Goal: Find specific fact: Find specific fact

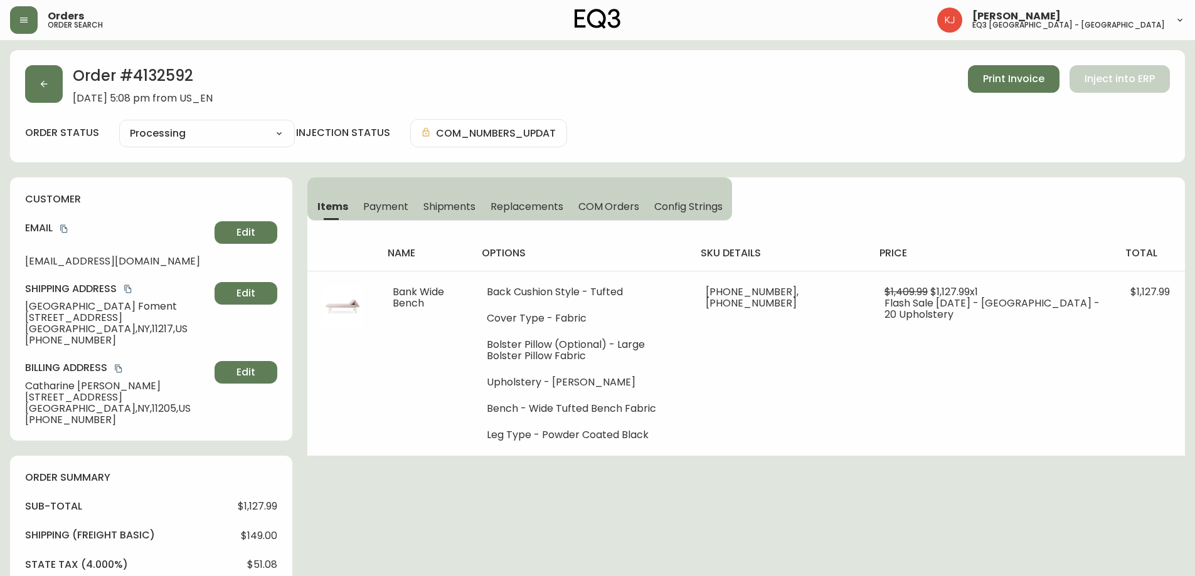
select select "PROCESSING"
click at [20, 18] on icon "button" at bounding box center [24, 20] width 10 height 10
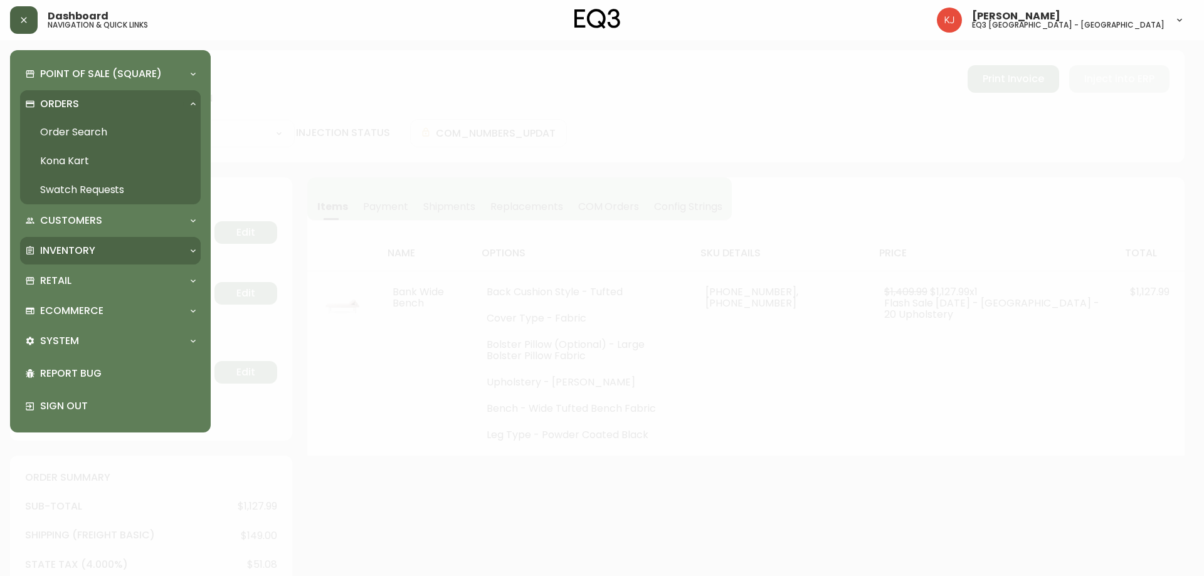
click at [75, 246] on p "Inventory" at bounding box center [67, 251] width 55 height 14
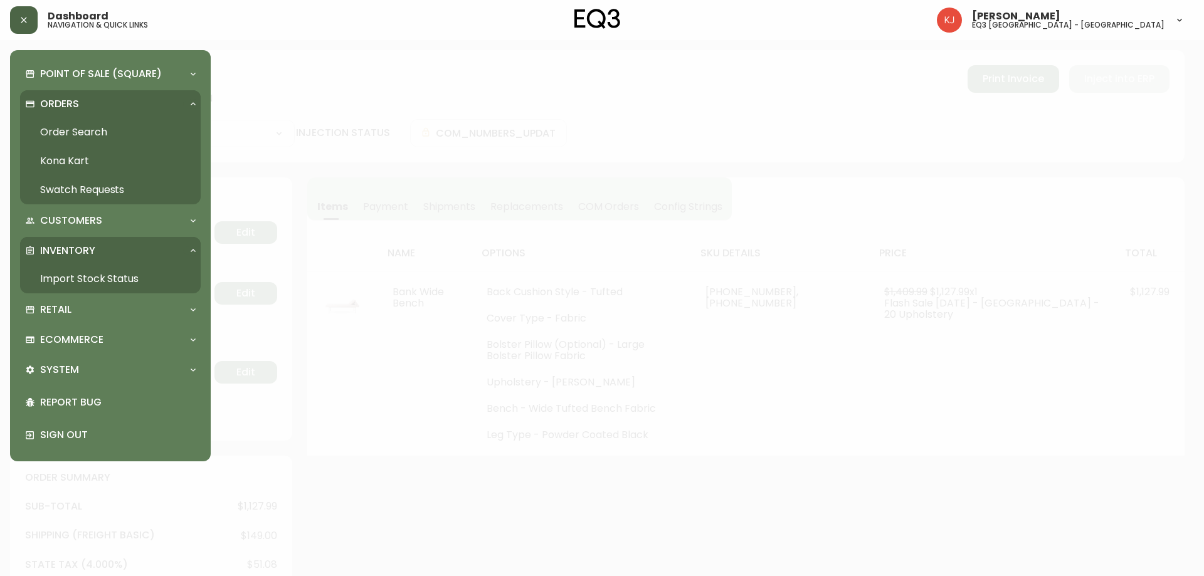
click at [87, 278] on link "Import Stock Status" at bounding box center [110, 279] width 181 height 29
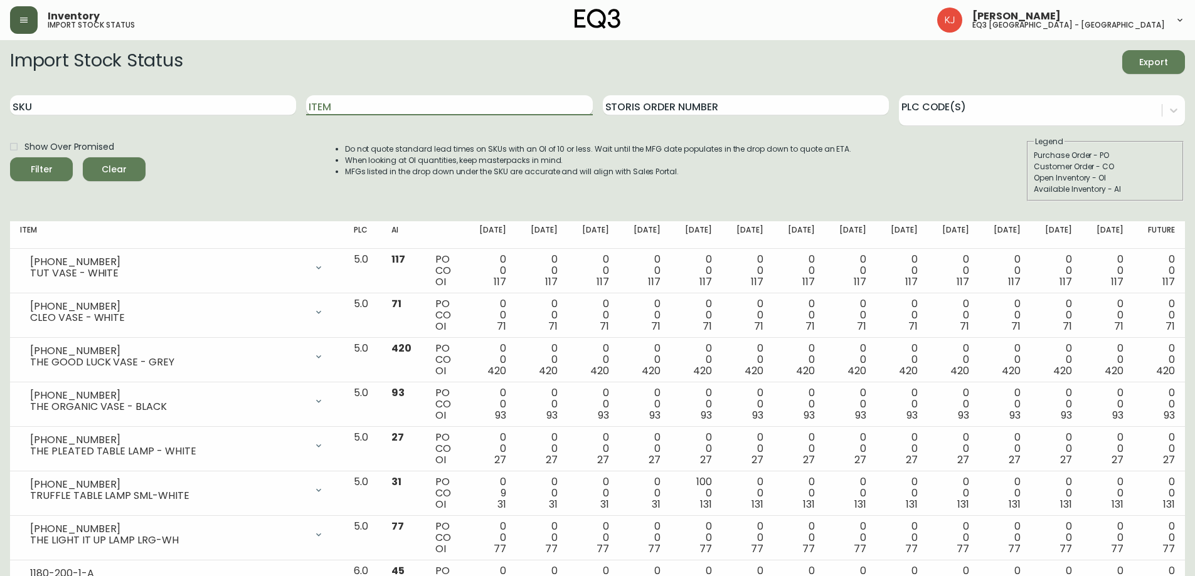
click at [407, 107] on input "Item" at bounding box center [449, 105] width 286 height 20
type input "ember"
click at [10, 157] on button "Filter" at bounding box center [41, 169] width 63 height 24
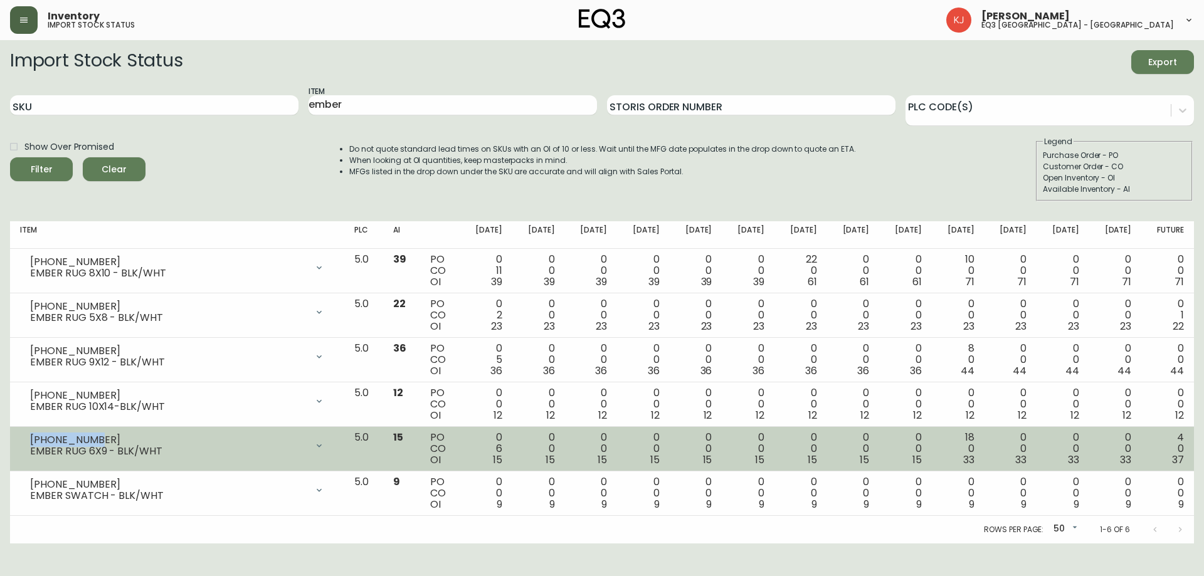
copy div "[PHONE_NUMBER]"
drag, startPoint x: 93, startPoint y: 437, endPoint x: 30, endPoint y: 437, distance: 63.3
click at [30, 437] on div "[PHONE_NUMBER]" at bounding box center [168, 440] width 277 height 11
